Goal: Transaction & Acquisition: Download file/media

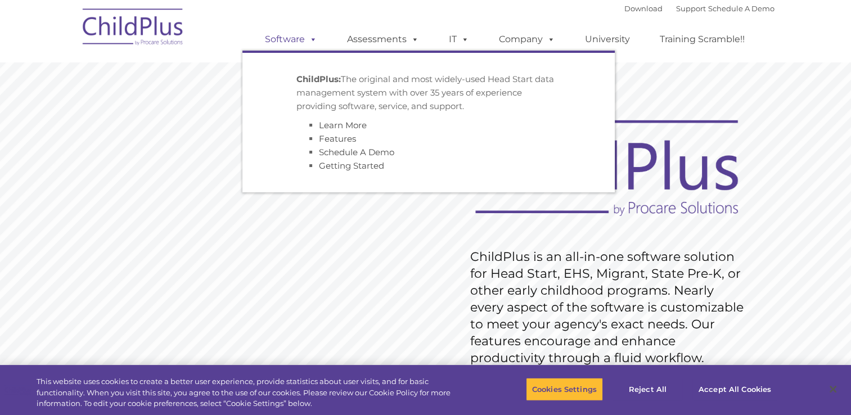
click at [295, 47] on link "Software" at bounding box center [291, 39] width 75 height 22
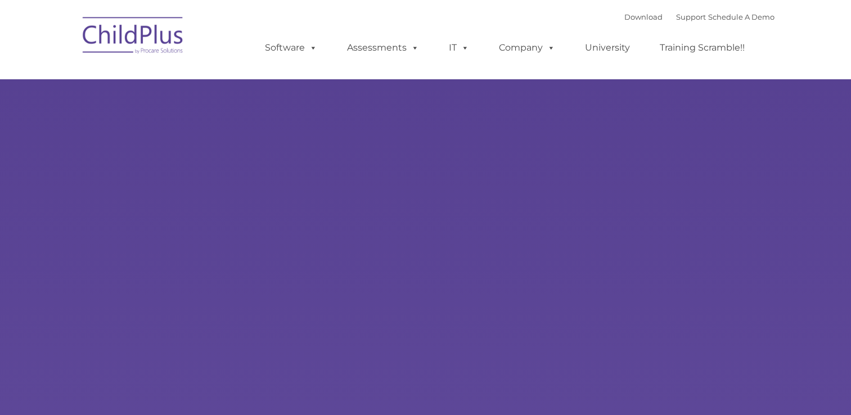
type input ""
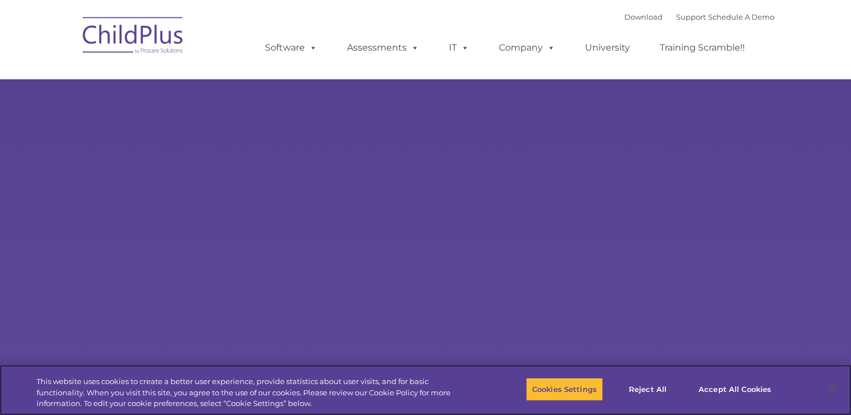
select select "MEDIUM"
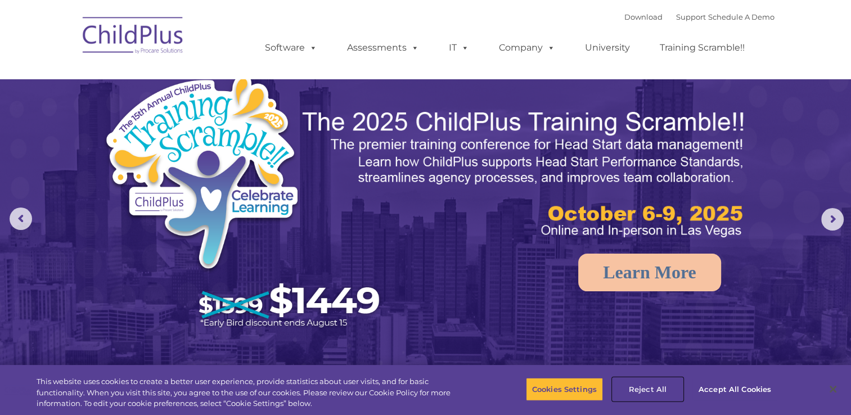
click at [654, 390] on button "Reject All" at bounding box center [647, 389] width 70 height 24
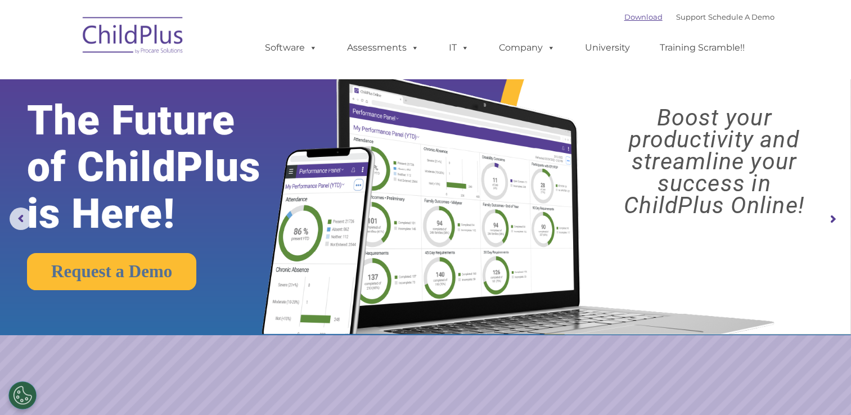
click at [630, 17] on link "Download" at bounding box center [643, 16] width 38 height 9
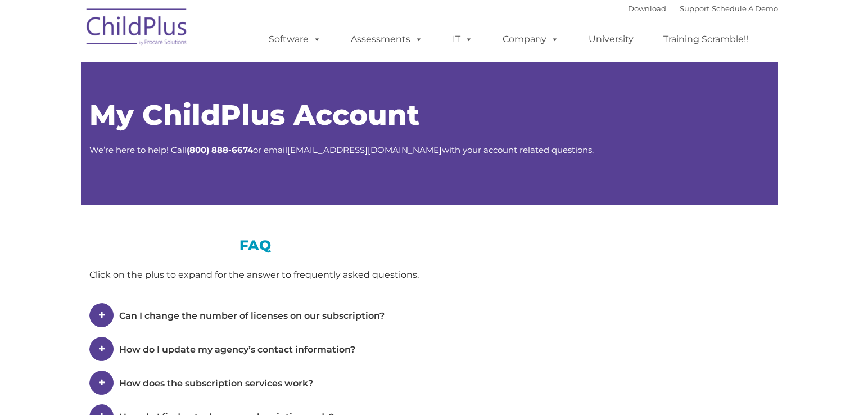
type input ""
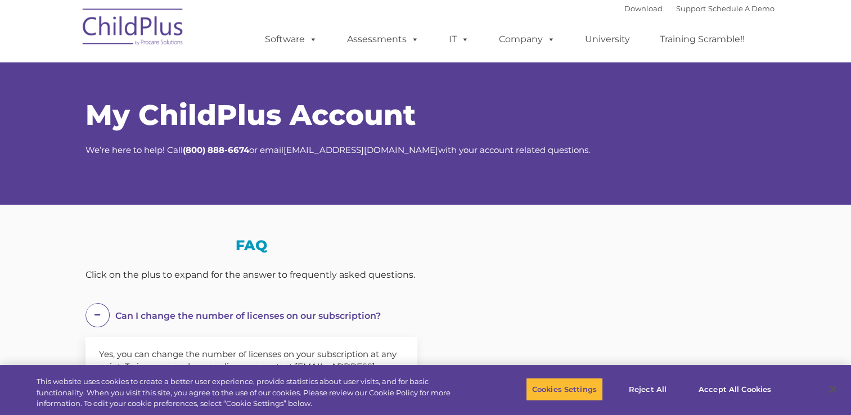
select select "MEDIUM"
